Goal: Task Accomplishment & Management: Use online tool/utility

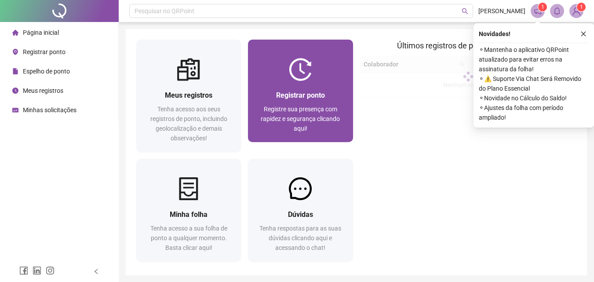
click at [317, 73] on div at bounding box center [300, 69] width 105 height 23
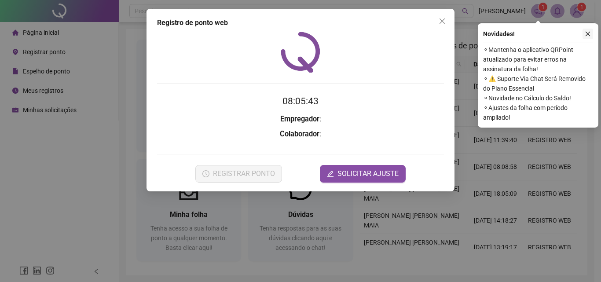
click at [588, 30] on button "button" at bounding box center [587, 34] width 11 height 11
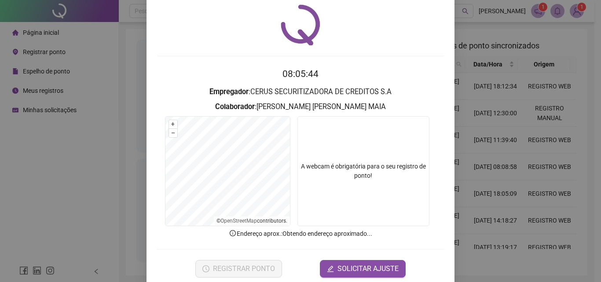
scroll to position [42, 0]
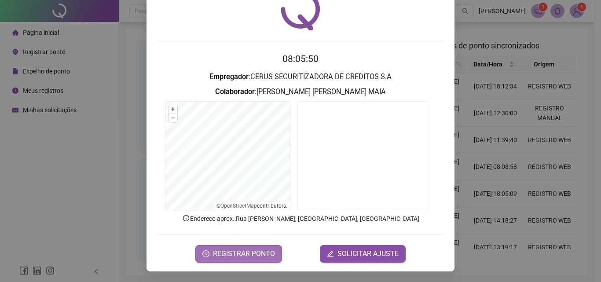
click at [221, 252] on span "REGISTRAR PONTO" at bounding box center [244, 253] width 62 height 11
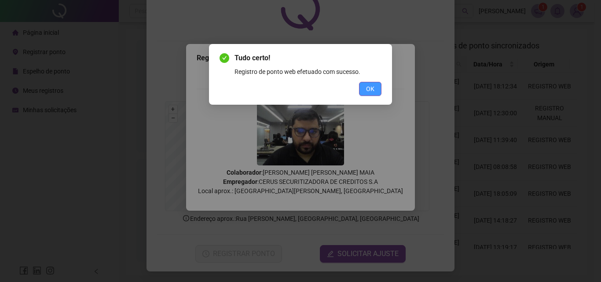
click at [370, 89] on span "OK" at bounding box center [370, 89] width 8 height 10
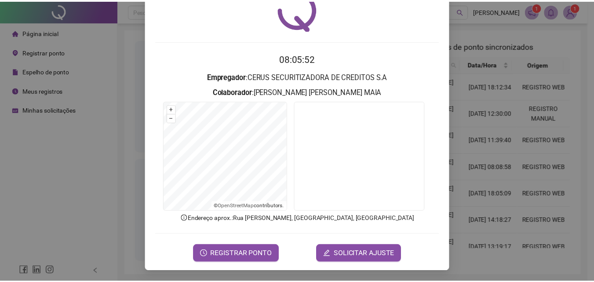
scroll to position [0, 0]
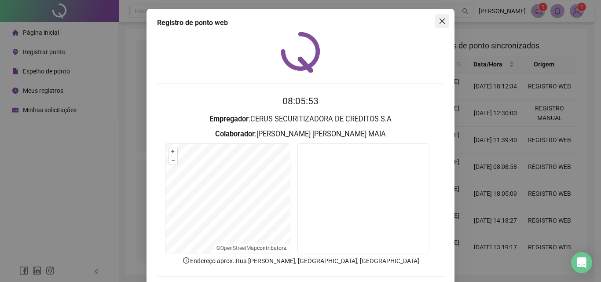
click at [438, 22] on icon "close" at bounding box center [441, 21] width 7 height 7
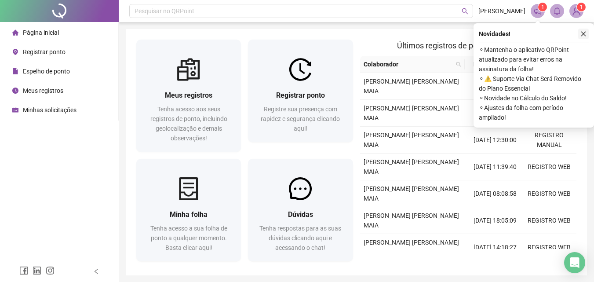
click at [584, 34] on icon "close" at bounding box center [583, 34] width 6 height 6
